Goal: Obtain resource: Obtain resource

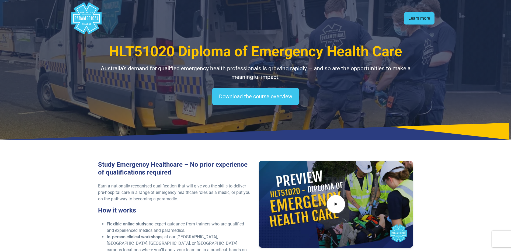
click at [426, 17] on link "Learn more" at bounding box center [419, 18] width 31 height 12
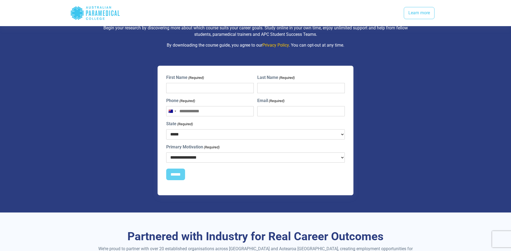
click at [90, 9] on icon ".logo-horizontal-c1{fill:#3CC5EE;} .logo-horizontal-c3{fill:#3CC5EE;} .logo-hor…" at bounding box center [95, 13] width 50 height 18
drag, startPoint x: 69, startPoint y: 12, endPoint x: 75, endPoint y: 13, distance: 5.3
click at [72, 12] on div ".logo-block-c1{fill:#3CC5EE;} .logo-block-c2{fill:#FFF;} .logo-horizontal-c1{fi…" at bounding box center [255, 13] width 377 height 22
click at [75, 13] on polygon "Australian Paramedical College" at bounding box center [77, 12] width 13 height 13
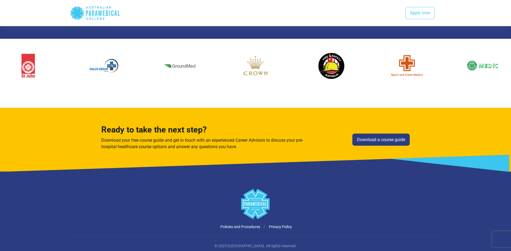
scroll to position [1002, 0]
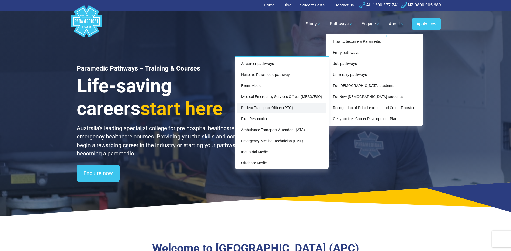
click at [257, 106] on link "Patient Transport Officer (PTO)" at bounding box center [282, 108] width 90 height 10
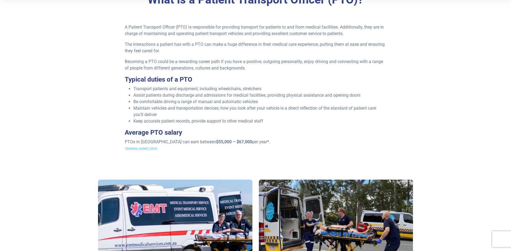
scroll to position [162, 0]
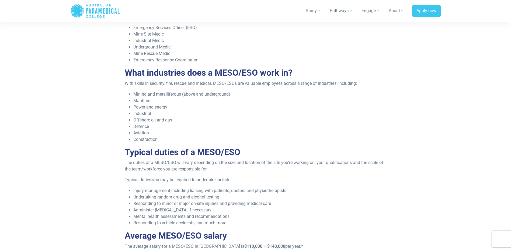
scroll to position [269, 0]
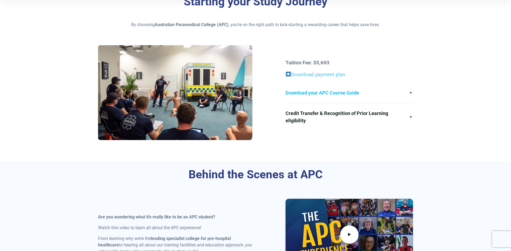
scroll to position [135, 0]
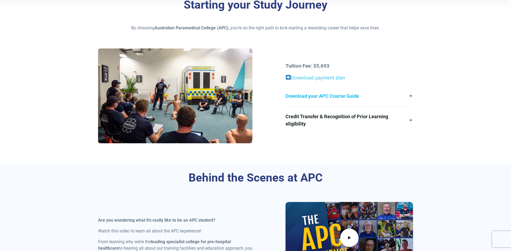
click at [305, 97] on link "Download your APC Course Guide" at bounding box center [348, 96] width 127 height 20
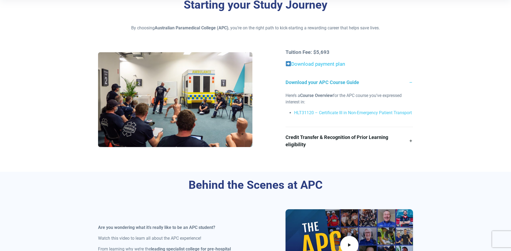
click at [309, 65] on link "Download payment plan" at bounding box center [318, 64] width 54 height 6
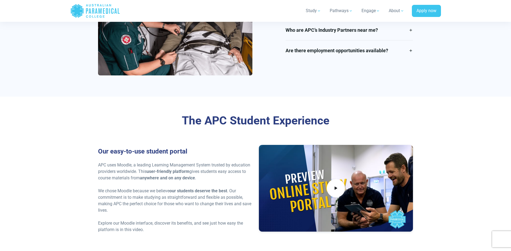
scroll to position [1077, 0]
